Goal: Task Accomplishment & Management: Manage account settings

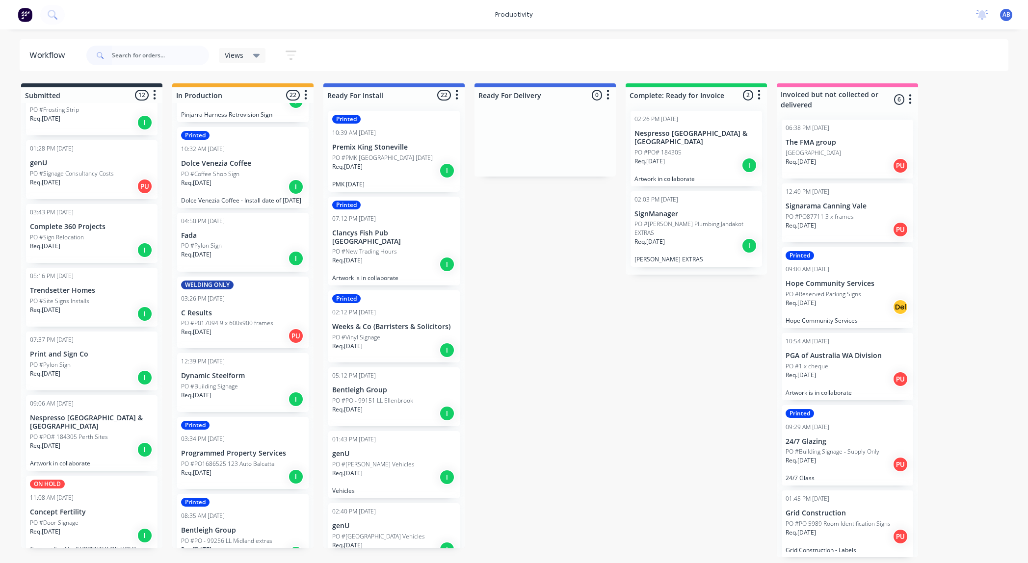
scroll to position [55, 0]
click at [241, 170] on div "PO #Coffee Shop Sign" at bounding box center [243, 174] width 124 height 9
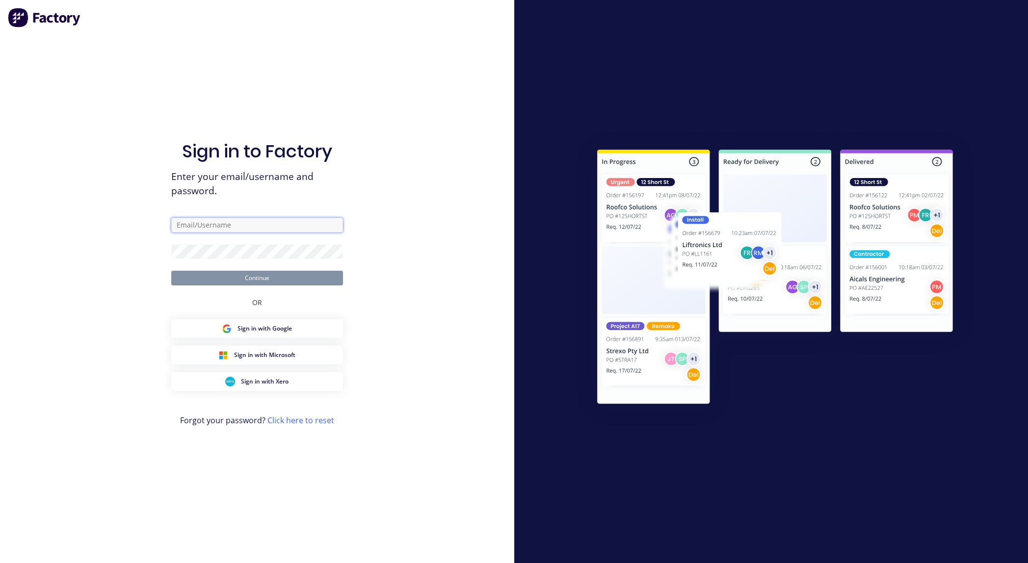
type input "artwork@signupwa.com.au"
click at [268, 273] on button "Continue" at bounding box center [257, 278] width 172 height 15
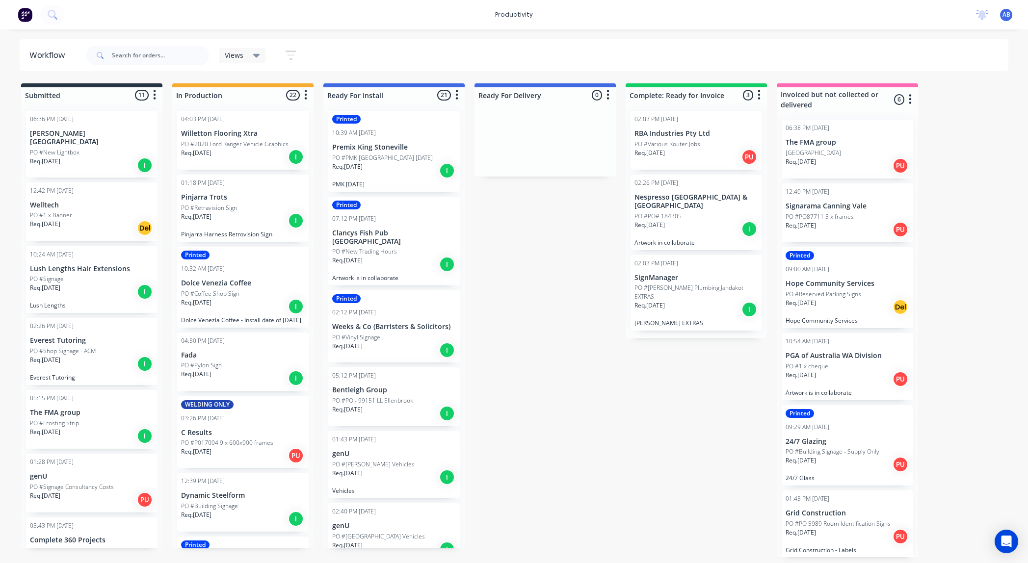
click at [250, 272] on div "10:32 AM [DATE]" at bounding box center [243, 269] width 124 height 9
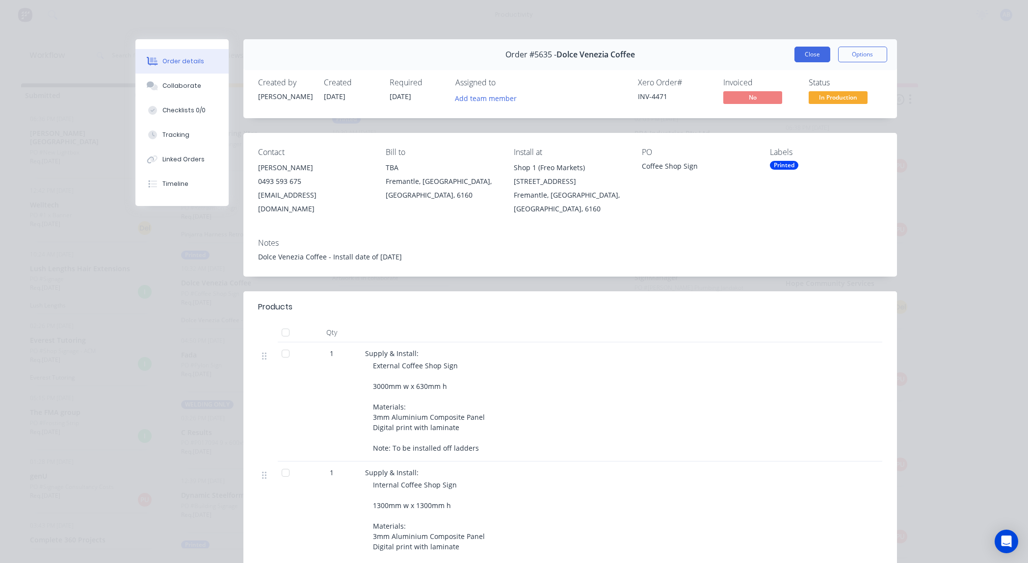
click at [807, 55] on button "Close" at bounding box center [812, 55] width 36 height 16
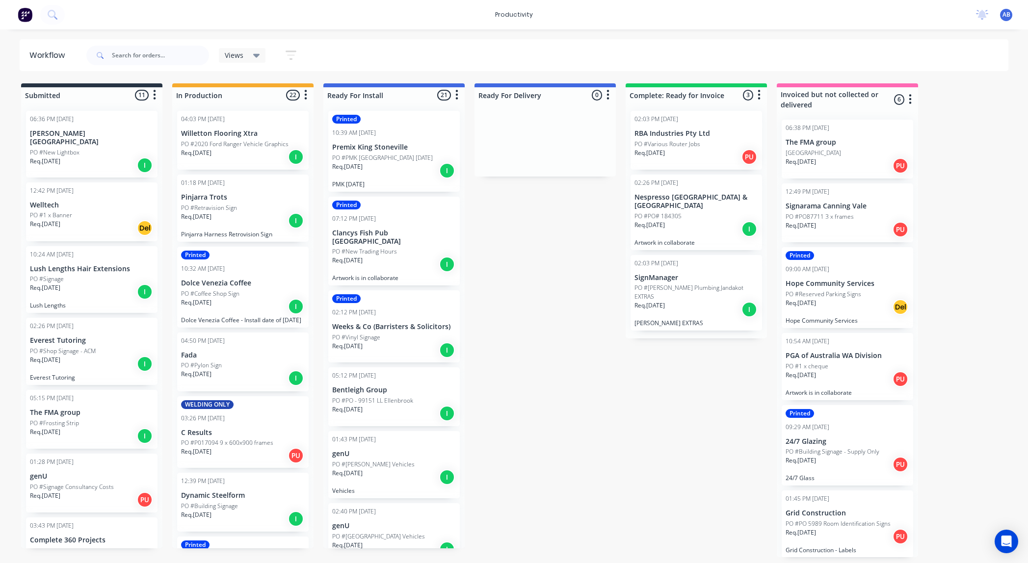
click at [259, 221] on div "Req. 05/09/25 I" at bounding box center [243, 220] width 124 height 17
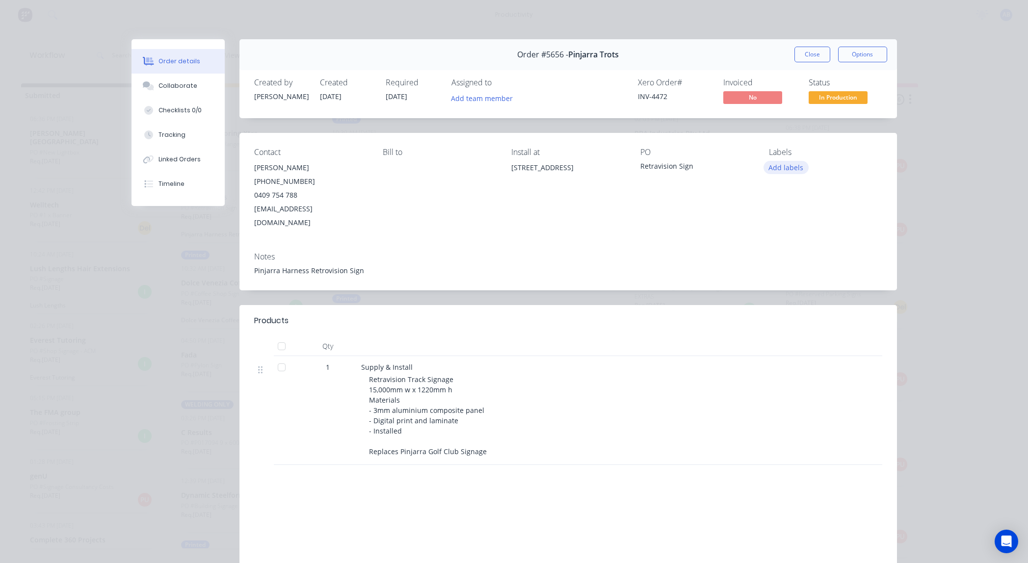
click at [778, 169] on button "Add labels" at bounding box center [786, 167] width 45 height 13
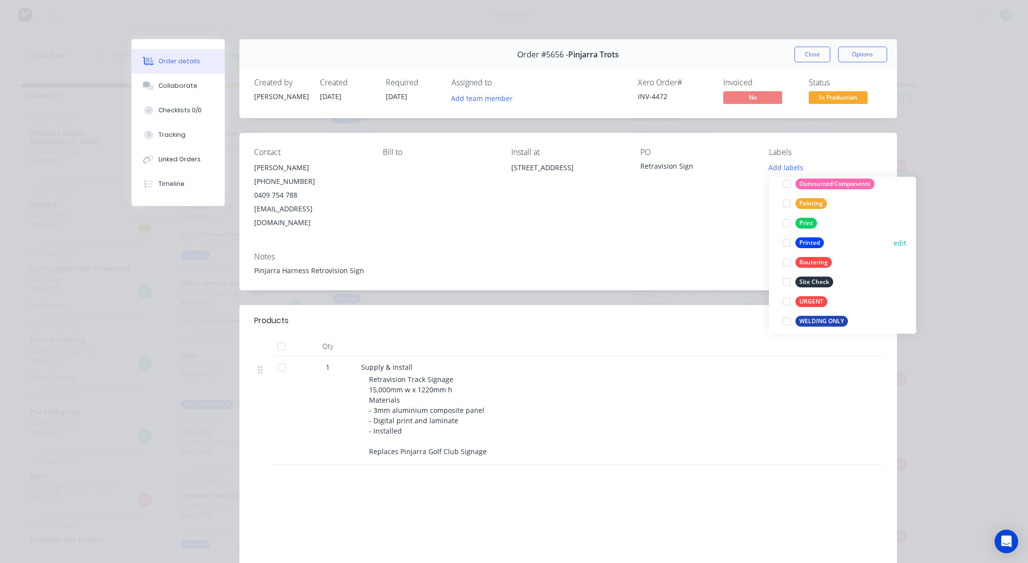
click at [807, 242] on div "Printed" at bounding box center [809, 243] width 28 height 11
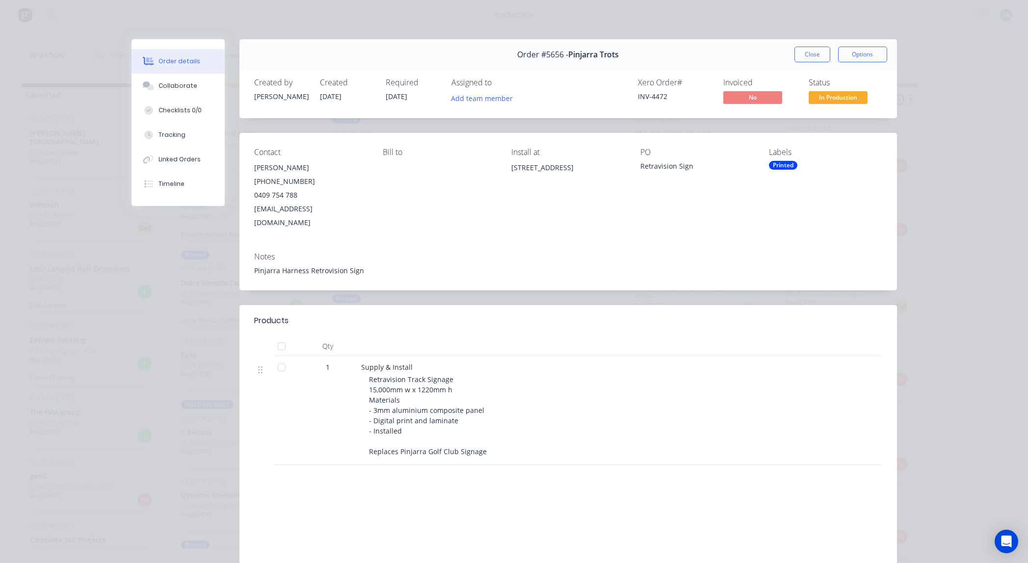
click at [649, 252] on div "Notes" at bounding box center [568, 256] width 628 height 9
drag, startPoint x: 798, startPoint y: 53, endPoint x: 788, endPoint y: 55, distance: 10.2
click at [798, 53] on button "Close" at bounding box center [812, 55] width 36 height 16
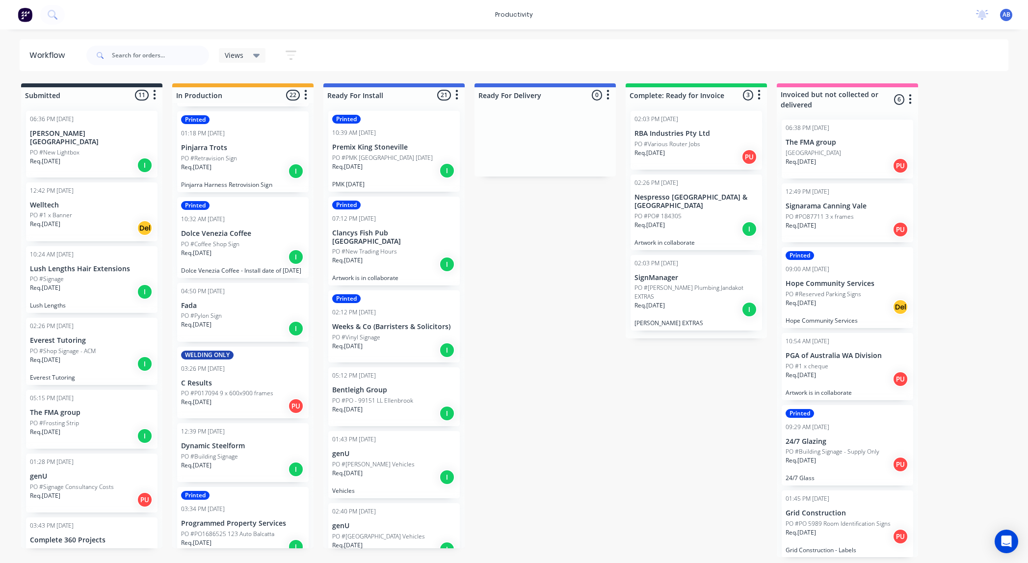
scroll to position [66, 0]
click at [226, 438] on div "12:39 PM 26/08/25 Dynamic Steelform PO #Building Signage Req. 05/09/25 I" at bounding box center [243, 450] width 132 height 59
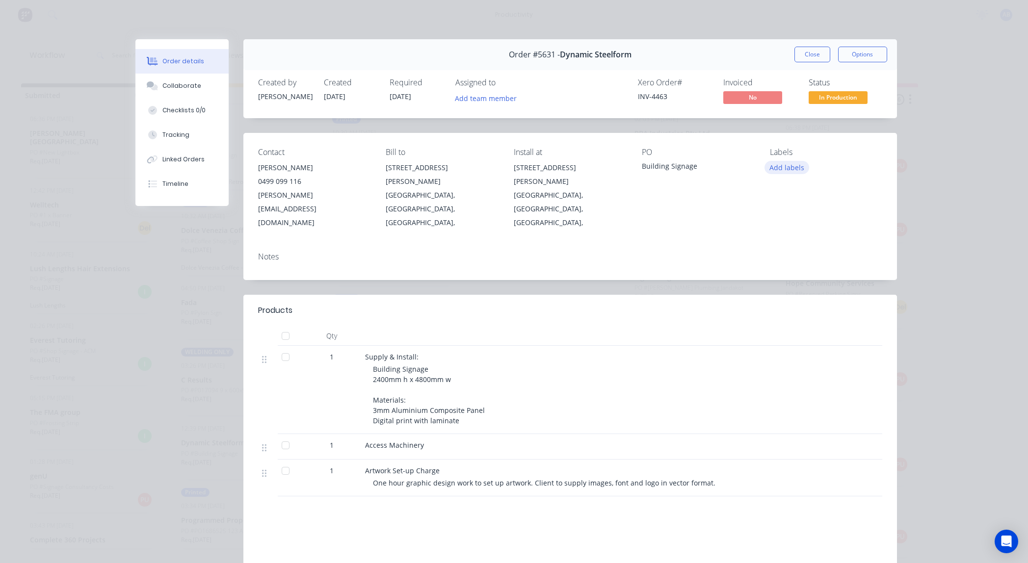
click at [783, 167] on button "Add labels" at bounding box center [787, 167] width 45 height 13
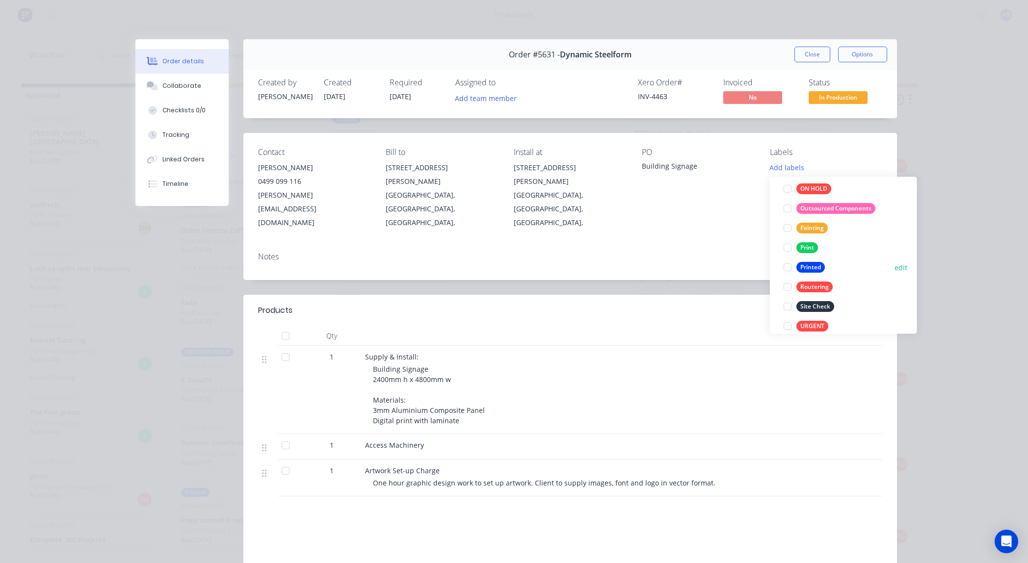
scroll to position [210, 0]
click at [815, 263] on div "Printed" at bounding box center [810, 261] width 28 height 11
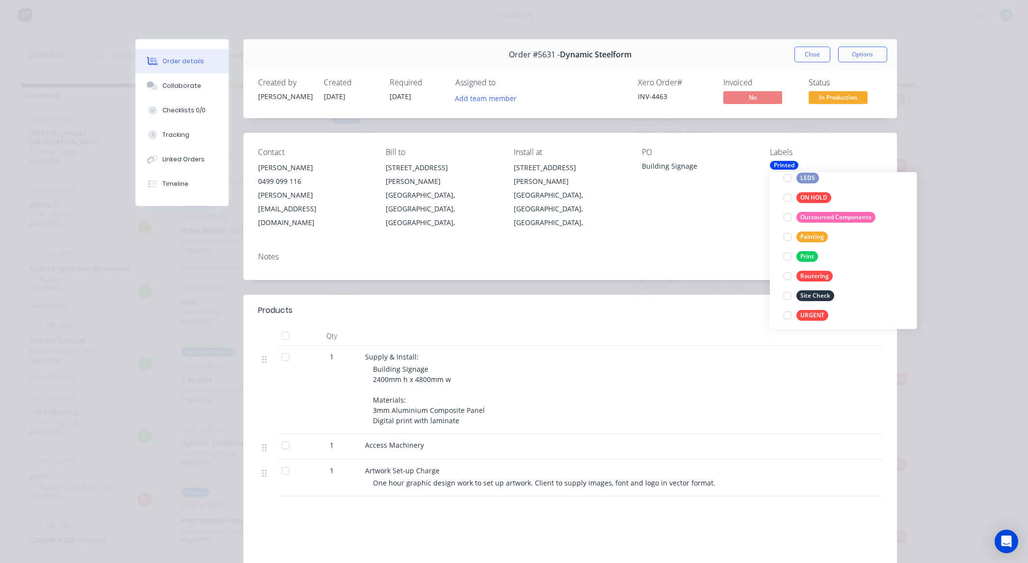
scroll to position [0, 0]
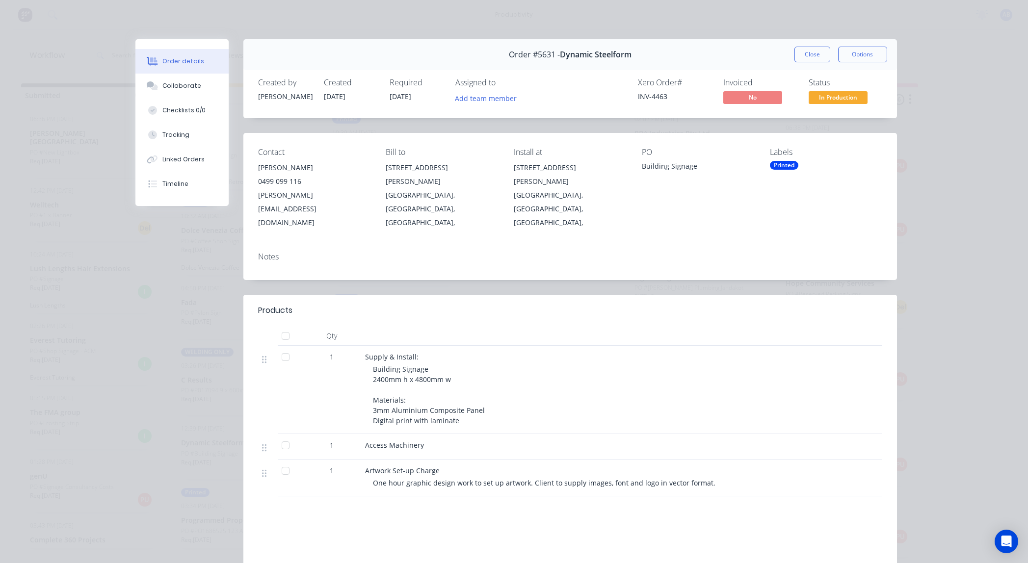
click at [689, 346] on div "Supply & Install: Building Signage 2400mm h x 4800mm w Materials: 3mm Aluminium…" at bounding box center [557, 390] width 393 height 88
click at [803, 52] on button "Close" at bounding box center [812, 55] width 36 height 16
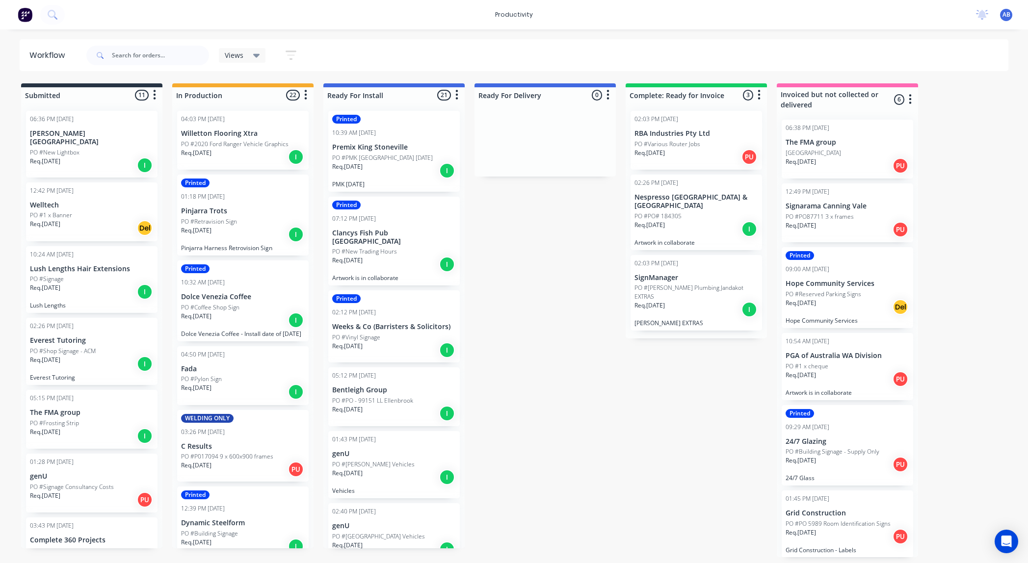
click at [255, 148] on div "04:03 PM 26/08/25 Willetton Flooring Xtra PO #2020 Ford Ranger Vehicle Graphics…" at bounding box center [243, 140] width 132 height 59
click at [232, 131] on p "Willetton Flooring Xtra" at bounding box center [243, 134] width 124 height 8
